Goal: Find specific page/section: Find specific page/section

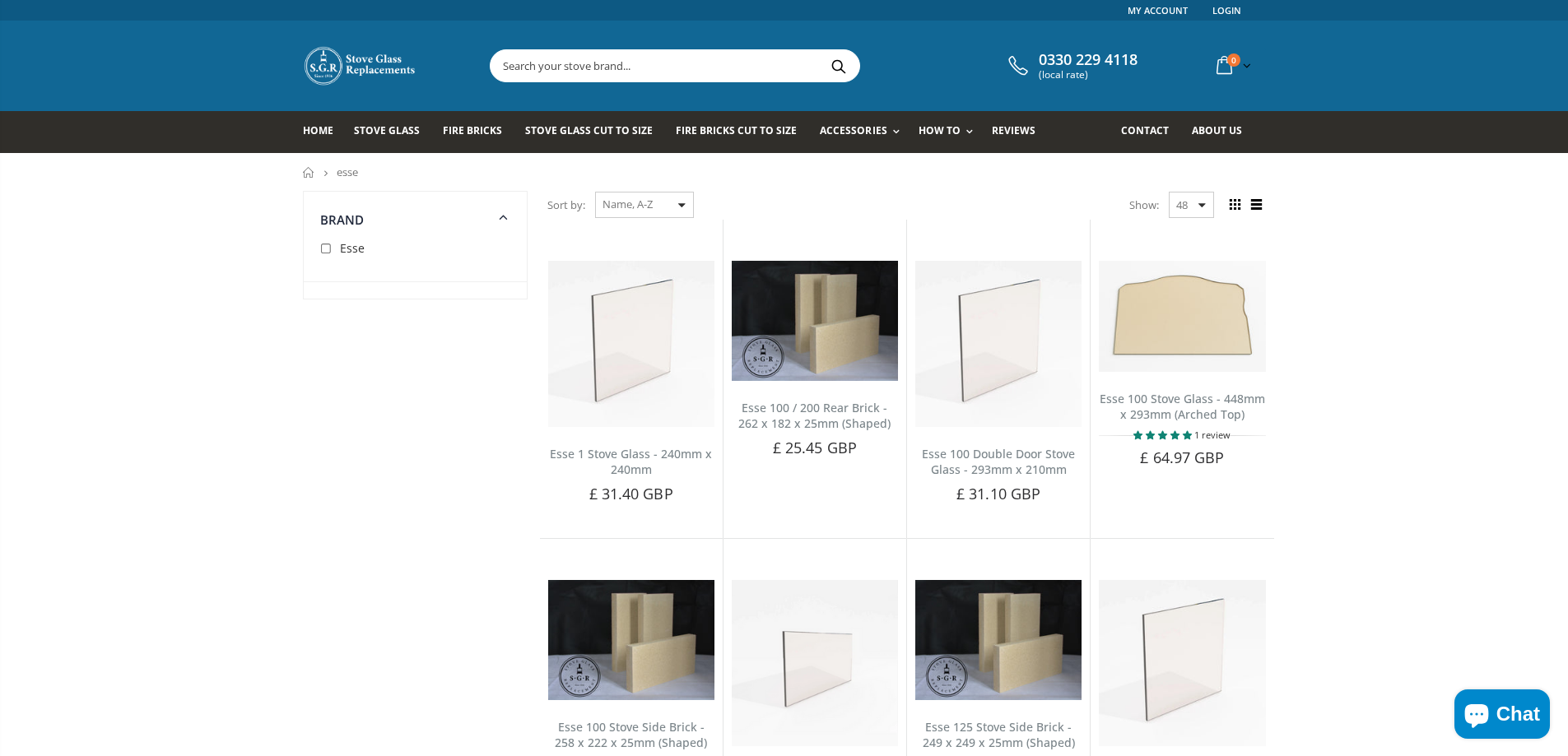
click at [333, 248] on input "checkbox" at bounding box center [328, 249] width 17 height 17
checkbox input "true"
